Goal: Task Accomplishment & Management: Complete application form

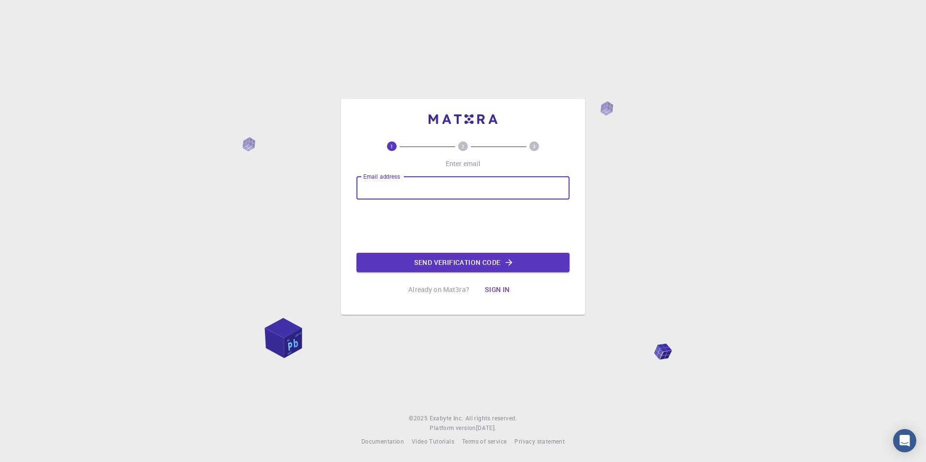
click at [432, 189] on input "Email address" at bounding box center [462, 187] width 213 height 23
type input "[EMAIL_ADDRESS][DOMAIN_NAME]"
click at [446, 260] on button "Send verification code" at bounding box center [462, 262] width 213 height 19
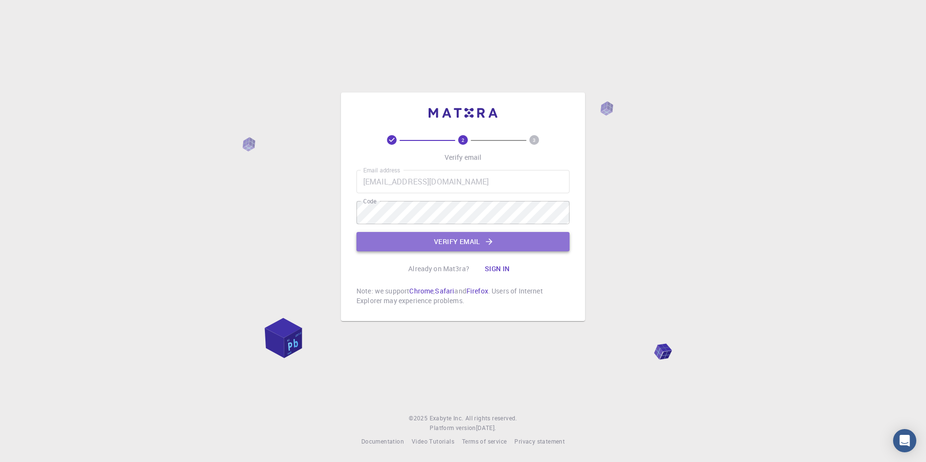
click at [477, 246] on button "Verify email" at bounding box center [462, 241] width 213 height 19
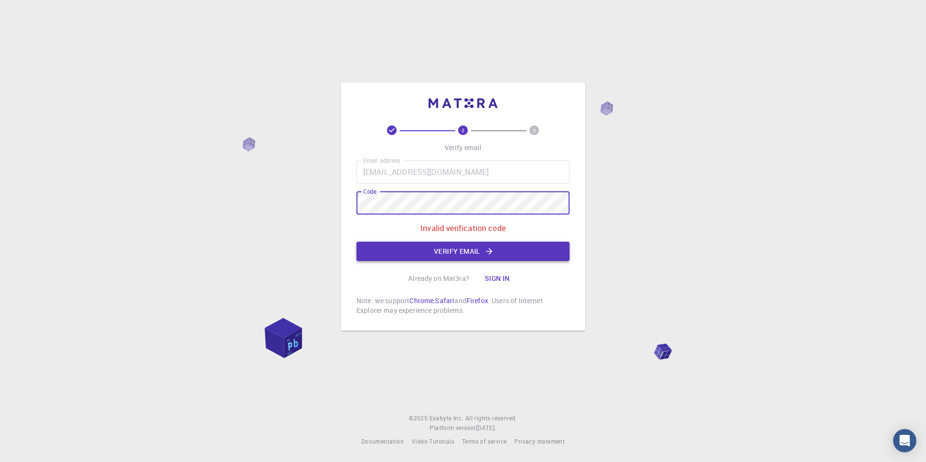
click at [506, 254] on button "Verify email" at bounding box center [462, 251] width 213 height 19
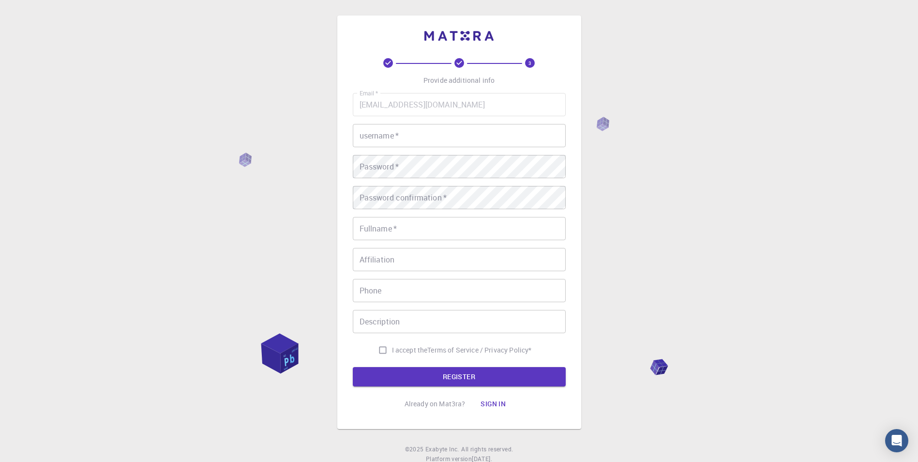
click at [464, 256] on input "Affiliation" at bounding box center [459, 259] width 213 height 23
click at [442, 132] on input "username   *" at bounding box center [459, 135] width 213 height 23
type input "GIFT MOLATELO"
click at [414, 235] on input "Fullname   *" at bounding box center [459, 228] width 213 height 23
type input "GIFT MOLATELO matleke"
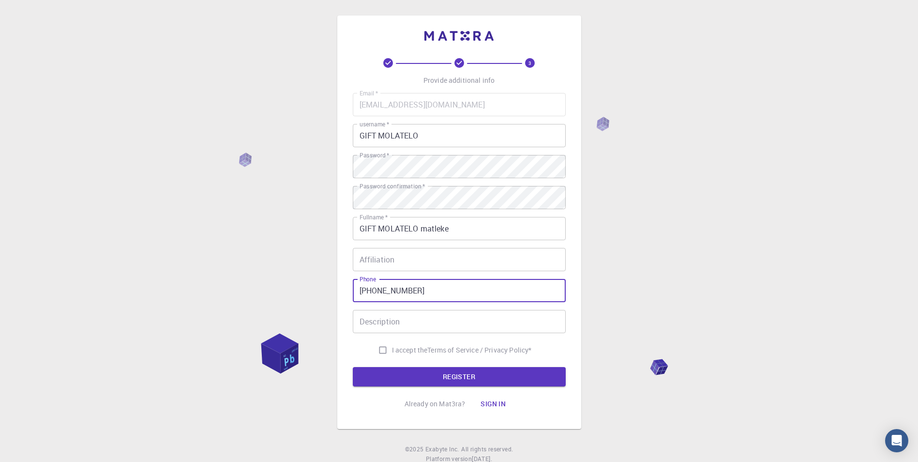
drag, startPoint x: 415, startPoint y: 287, endPoint x: 374, endPoint y: 289, distance: 41.2
click at [374, 289] on input "[PHONE_NUMBER]" at bounding box center [459, 290] width 213 height 23
type input "[PHONE_NUMBER]"
click at [409, 258] on input "Affiliation" at bounding box center [459, 259] width 213 height 23
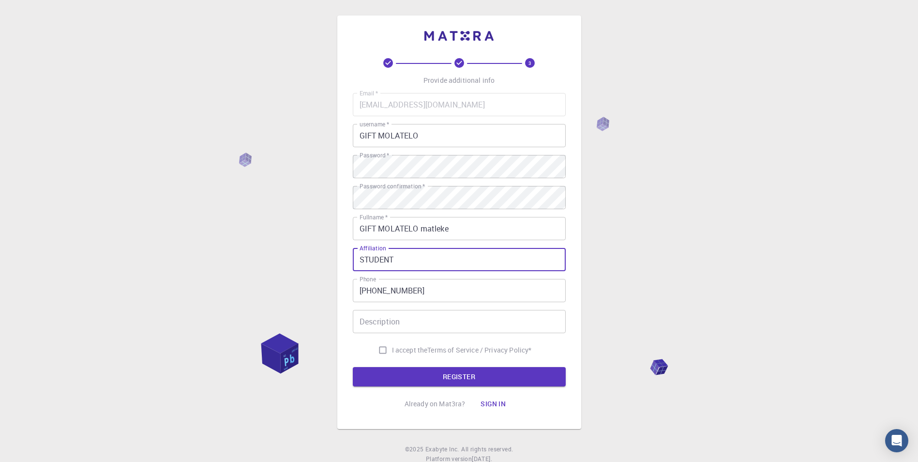
type input "STUDENT"
click at [382, 348] on input "I accept the Terms of Service / Privacy Policy *" at bounding box center [383, 350] width 18 height 18
checkbox input "true"
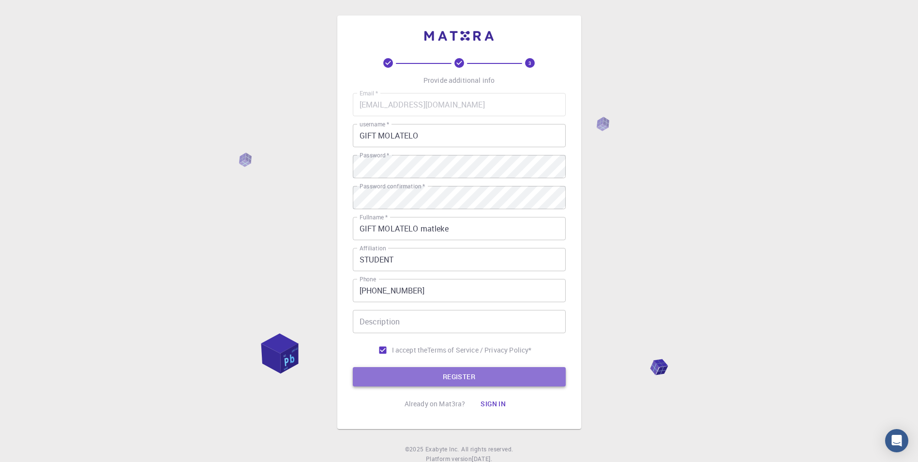
click at [418, 369] on button "REGISTER" at bounding box center [459, 376] width 213 height 19
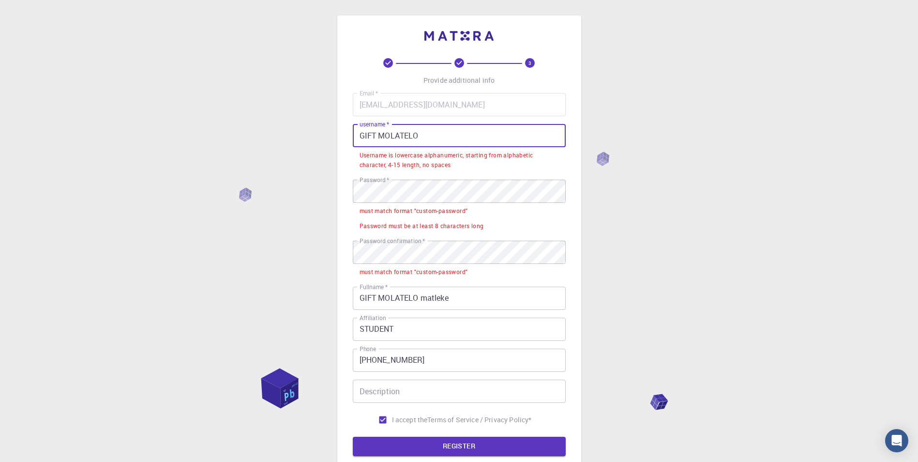
drag, startPoint x: 467, startPoint y: 127, endPoint x: 355, endPoint y: 137, distance: 112.3
click at [355, 137] on input "GIFT MOLATELO" at bounding box center [459, 135] width 213 height 23
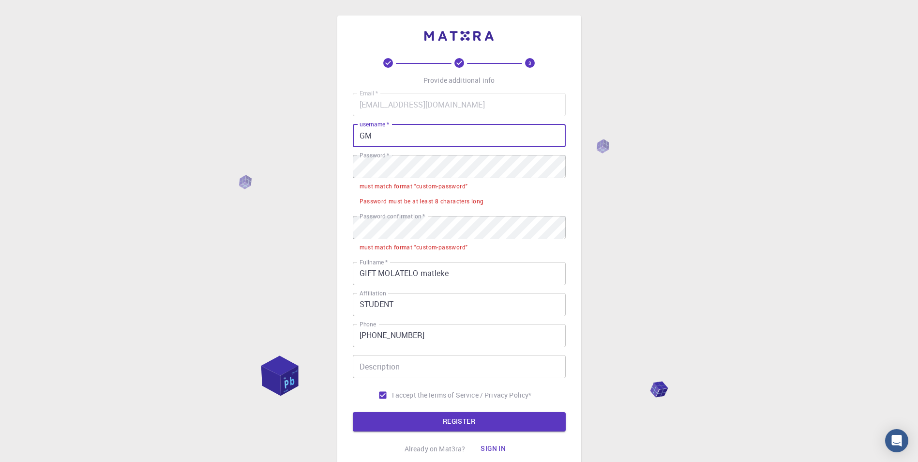
type input "G"
type input "gmatleke"
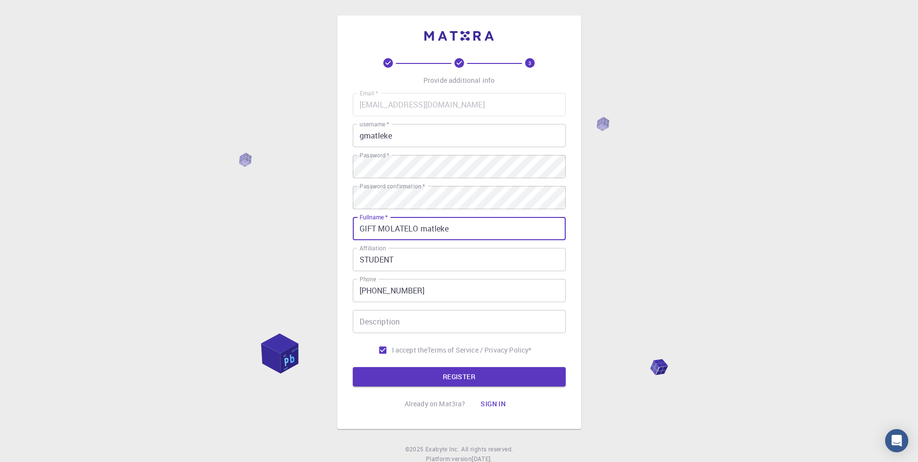
drag, startPoint x: 453, startPoint y: 226, endPoint x: 421, endPoint y: 228, distance: 32.0
click at [421, 228] on input "GIFT MOLATELO matleke" at bounding box center [459, 228] width 213 height 23
type input "GIFT MOLATELO"
click at [376, 371] on button "REGISTER" at bounding box center [459, 376] width 213 height 19
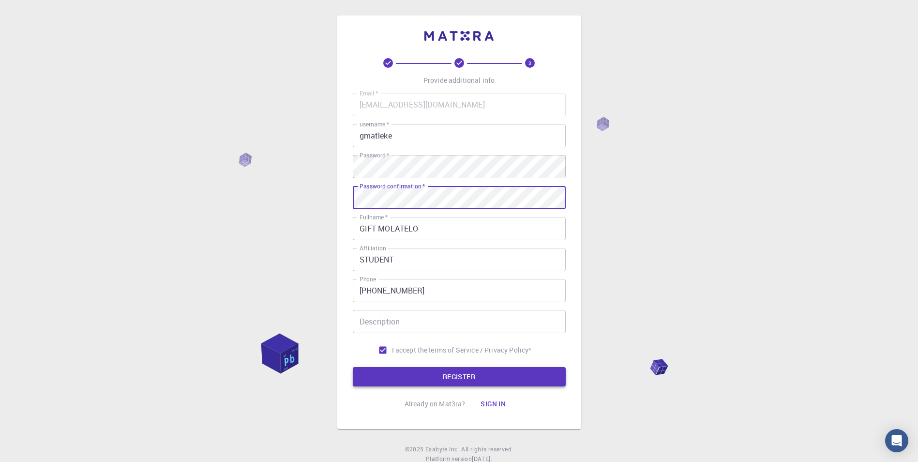
click at [427, 369] on button "REGISTER" at bounding box center [459, 376] width 213 height 19
